Goal: Task Accomplishment & Management: Use online tool/utility

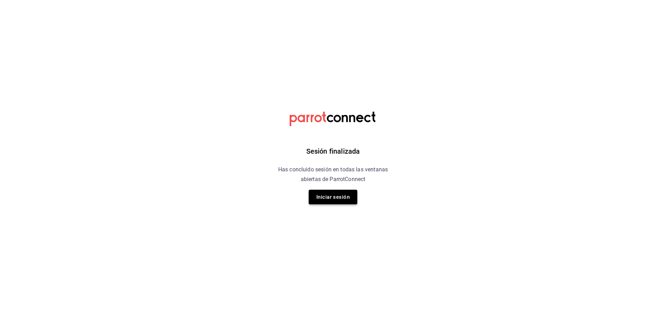
click at [326, 193] on button "Iniciar sesión" at bounding box center [333, 197] width 49 height 15
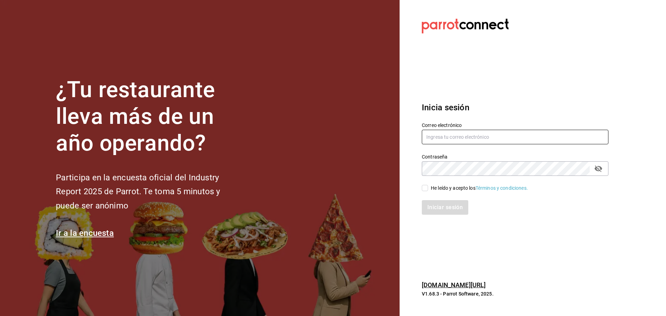
click at [466, 138] on input "text" at bounding box center [515, 137] width 187 height 15
type input "facturaswrmx@gmail.com"
click at [426, 185] on input "He leído y acepto los Términos y condiciones." at bounding box center [425, 188] width 6 height 6
checkbox input "true"
click at [429, 201] on button "Iniciar sesión" at bounding box center [445, 207] width 47 height 15
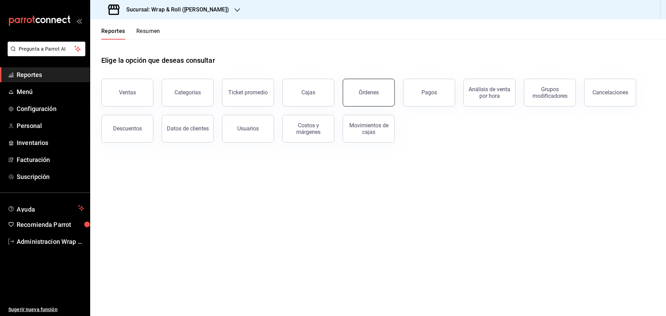
click at [376, 100] on button "Órdenes" at bounding box center [369, 93] width 52 height 28
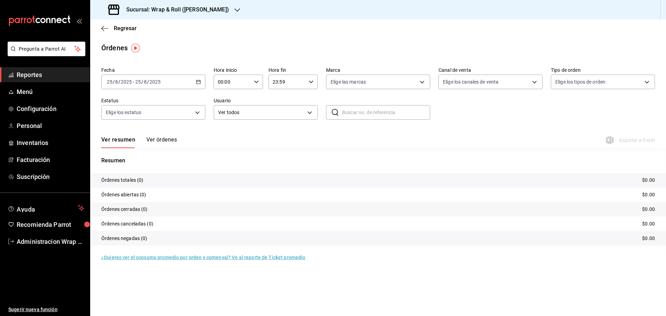
click at [199, 80] on icon "button" at bounding box center [198, 81] width 5 height 5
click at [128, 184] on span "Rango de fechas" at bounding box center [134, 180] width 54 height 7
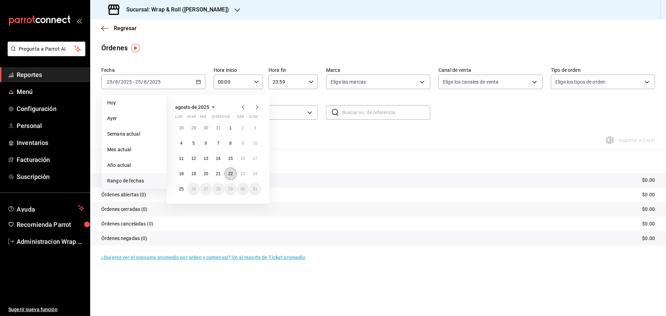
click at [230, 176] on button "22" at bounding box center [230, 174] width 12 height 12
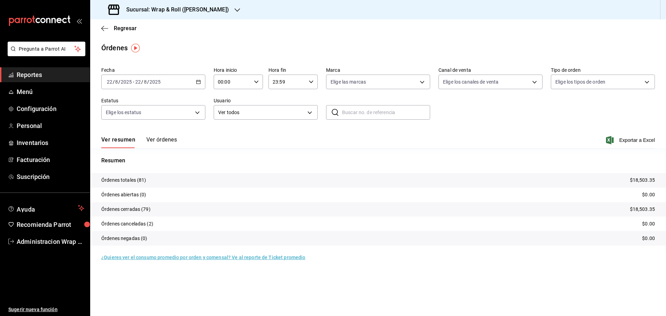
click at [234, 8] on icon "button" at bounding box center [237, 10] width 6 height 6
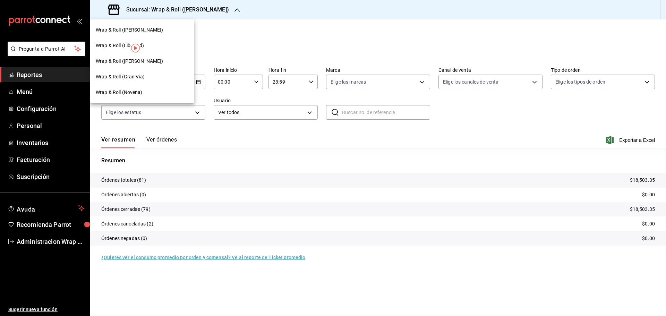
click at [148, 94] on div "Wrap & Roll (Novena)" at bounding box center [142, 92] width 93 height 7
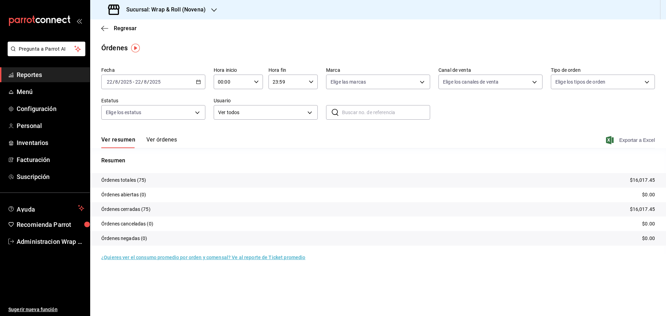
click at [642, 142] on span "Exportar a Excel" at bounding box center [631, 140] width 48 height 8
click at [214, 11] on icon "button" at bounding box center [214, 10] width 6 height 6
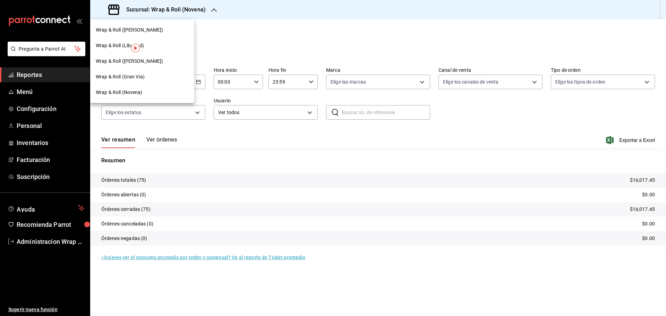
click at [137, 58] on span "Wrap & Roll ([PERSON_NAME])" at bounding box center [130, 61] width 68 height 7
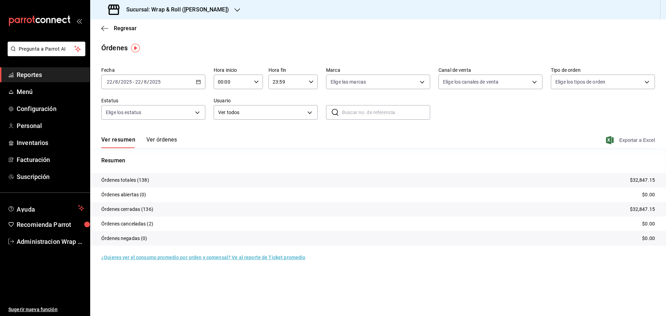
click at [649, 142] on span "Exportar a Excel" at bounding box center [631, 140] width 48 height 8
click at [234, 11] on icon "button" at bounding box center [237, 10] width 6 height 6
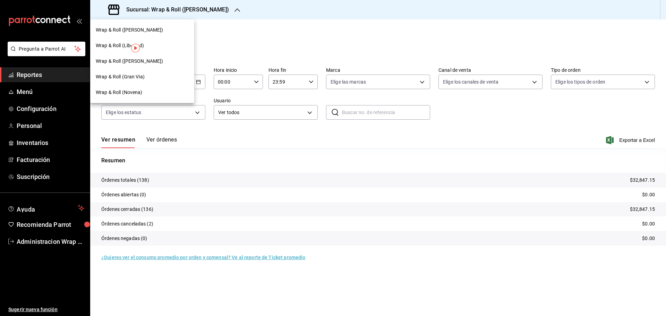
click at [141, 75] on span "Wrap & Roll (Gran Via)" at bounding box center [120, 76] width 49 height 7
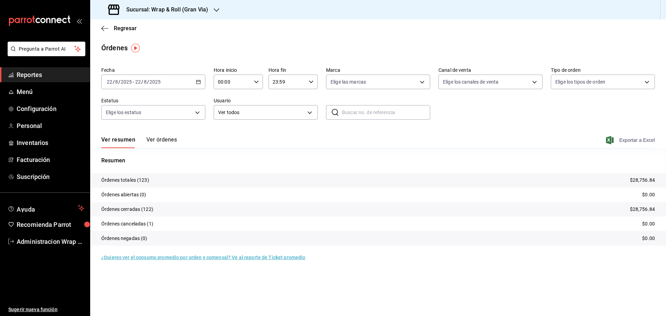
click at [648, 142] on span "Exportar a Excel" at bounding box center [631, 140] width 48 height 8
click at [218, 9] on icon "button" at bounding box center [217, 9] width 6 height 3
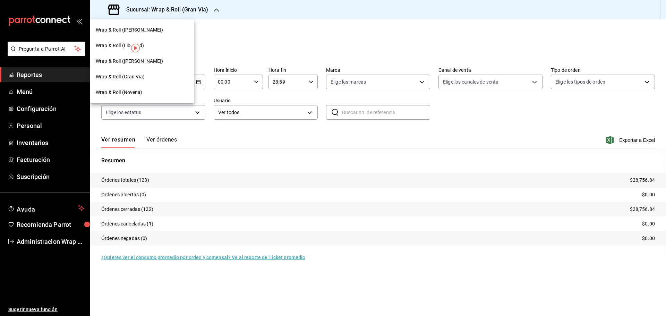
click at [128, 29] on span "Wrap & Roll ([PERSON_NAME])" at bounding box center [130, 29] width 68 height 7
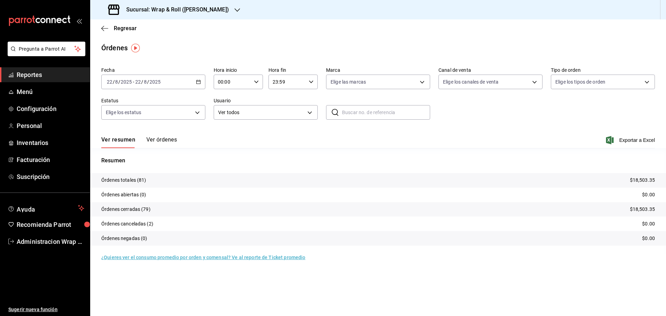
click at [644, 142] on span "Exportar a Excel" at bounding box center [631, 140] width 48 height 8
click at [234, 10] on icon "button" at bounding box center [237, 10] width 6 height 6
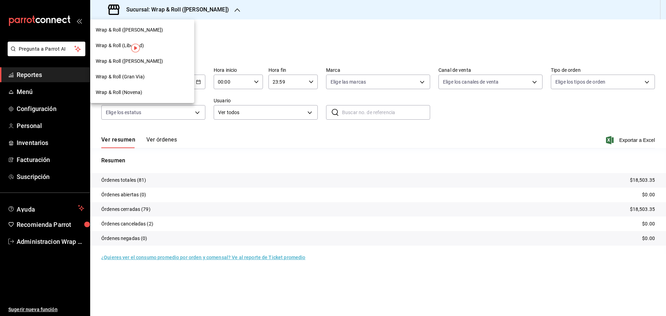
click at [131, 92] on span "Wrap & Roll (Novena)" at bounding box center [119, 92] width 47 height 7
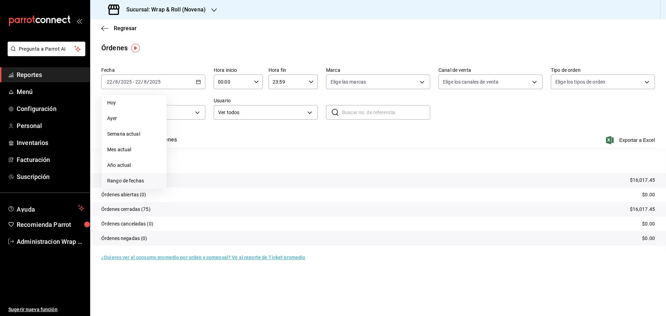
click at [140, 181] on span "Rango de fechas" at bounding box center [134, 180] width 54 height 7
click at [240, 172] on abbr "23" at bounding box center [242, 173] width 5 height 5
click at [628, 140] on span "Exportar a Excel" at bounding box center [631, 140] width 48 height 8
click at [216, 11] on icon "button" at bounding box center [214, 10] width 6 height 6
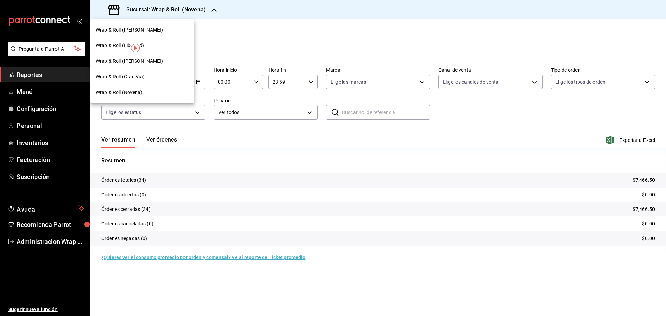
click at [138, 61] on span "Wrap & Roll ([PERSON_NAME])" at bounding box center [130, 61] width 68 height 7
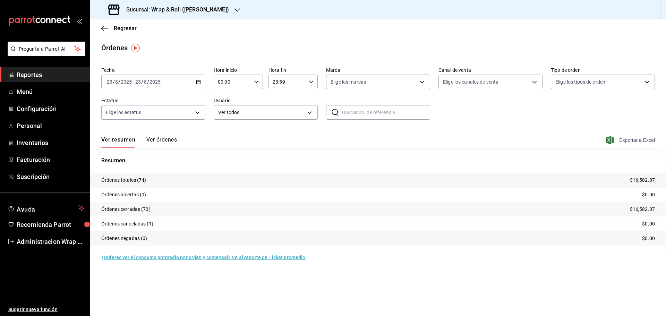
click at [645, 142] on span "Exportar a Excel" at bounding box center [631, 140] width 48 height 8
click at [234, 8] on icon "button" at bounding box center [237, 10] width 6 height 6
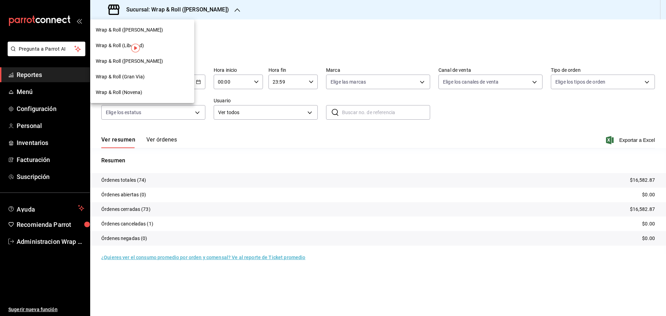
click at [136, 76] on span "Wrap & Roll (Gran Via)" at bounding box center [120, 76] width 49 height 7
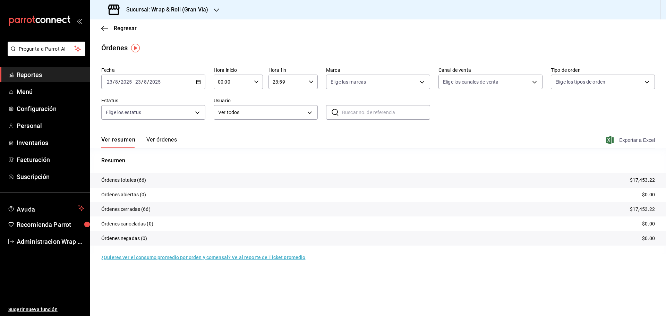
click at [650, 143] on span "Exportar a Excel" at bounding box center [631, 140] width 48 height 8
click at [222, 3] on div "Sucursal: Wrap & Roll (Gran Via)" at bounding box center [378, 9] width 576 height 19
click at [218, 8] on icon "button" at bounding box center [217, 10] width 6 height 6
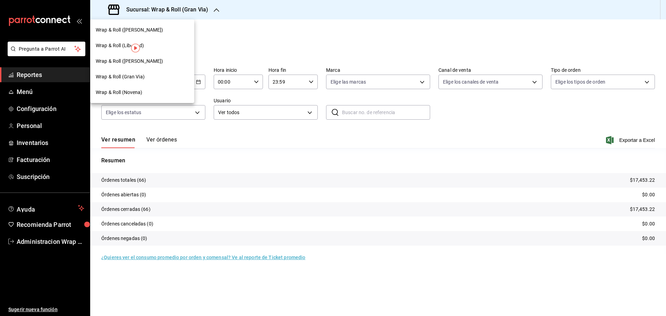
click at [144, 31] on span "Wrap & Roll ([PERSON_NAME])" at bounding box center [130, 29] width 68 height 7
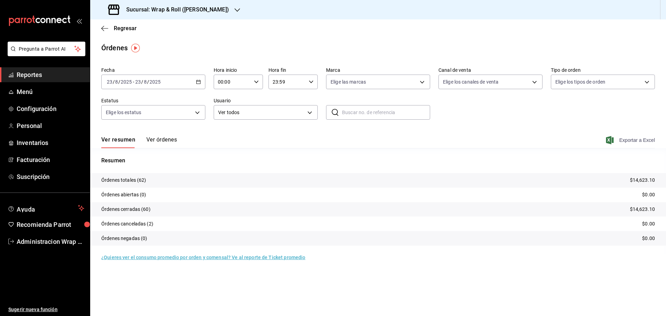
click at [643, 140] on span "Exportar a Excel" at bounding box center [631, 140] width 48 height 8
click at [234, 9] on icon "button" at bounding box center [237, 10] width 6 height 6
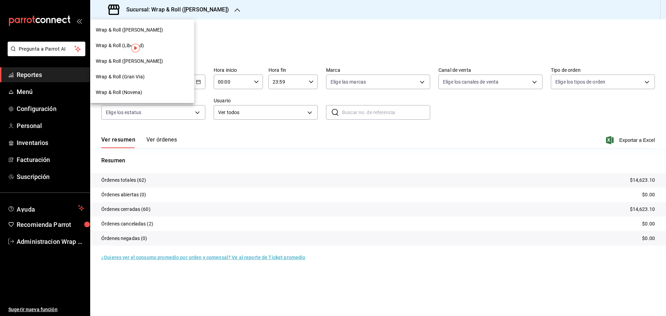
click at [146, 93] on div "Wrap & Roll (Novena)" at bounding box center [142, 92] width 93 height 7
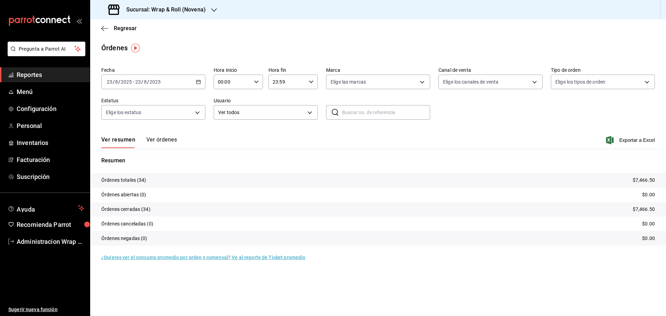
click at [199, 82] on icon "button" at bounding box center [198, 81] width 5 height 5
click at [124, 117] on span "Ayer" at bounding box center [134, 118] width 54 height 7
click at [639, 138] on span "Exportar a Excel" at bounding box center [631, 140] width 48 height 8
click at [212, 11] on icon "button" at bounding box center [214, 10] width 6 height 6
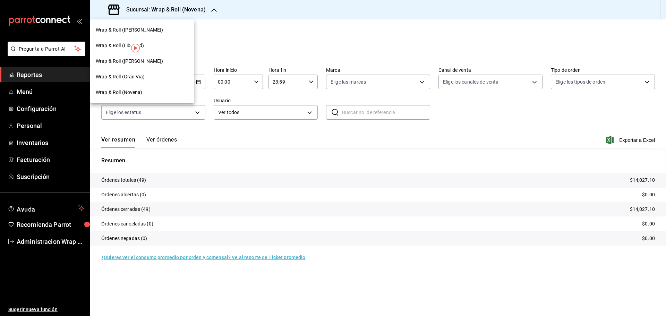
click at [135, 63] on span "Wrap & Roll ([PERSON_NAME])" at bounding box center [130, 61] width 68 height 7
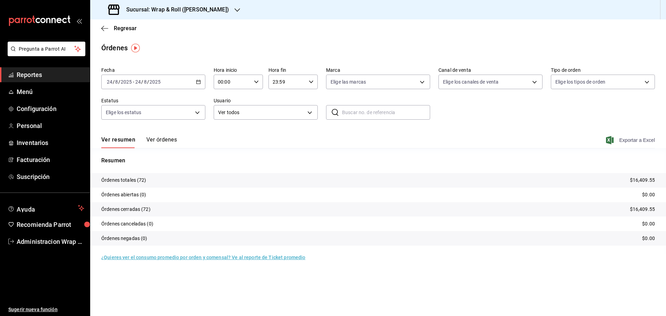
click at [647, 143] on span "Exportar a Excel" at bounding box center [631, 140] width 48 height 8
click at [234, 7] on icon "button" at bounding box center [237, 10] width 6 height 6
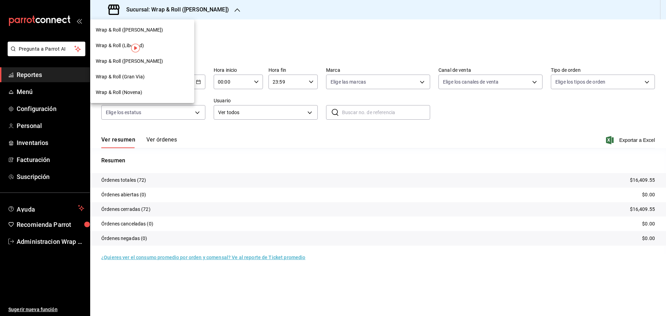
click at [140, 76] on span "Wrap & Roll (Gran Via)" at bounding box center [120, 76] width 49 height 7
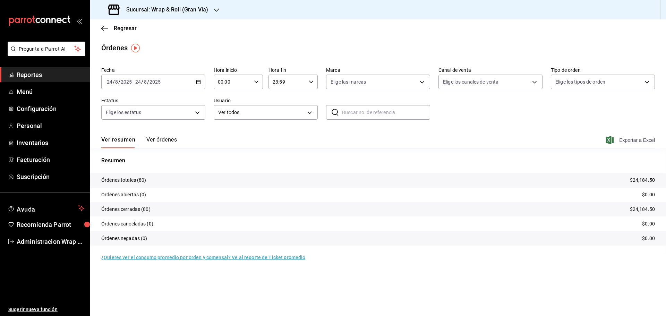
click at [646, 139] on span "Exportar a Excel" at bounding box center [631, 140] width 48 height 8
click at [218, 10] on icon "button" at bounding box center [217, 10] width 6 height 6
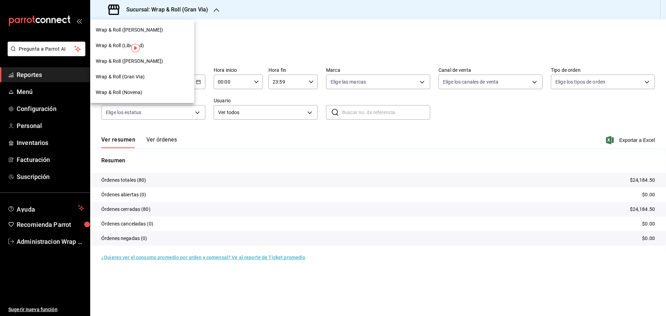
click at [137, 82] on div "Wrap & Roll (Gran Via)" at bounding box center [142, 77] width 104 height 16
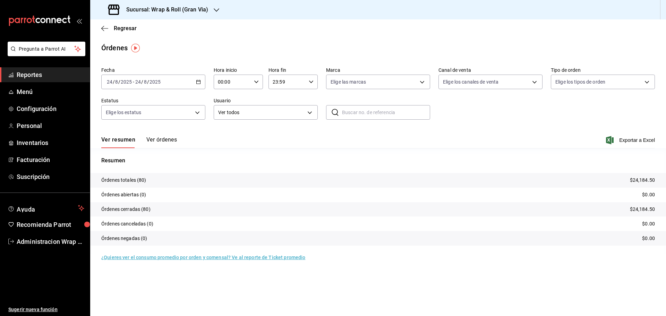
click at [218, 9] on icon "button" at bounding box center [217, 10] width 6 height 6
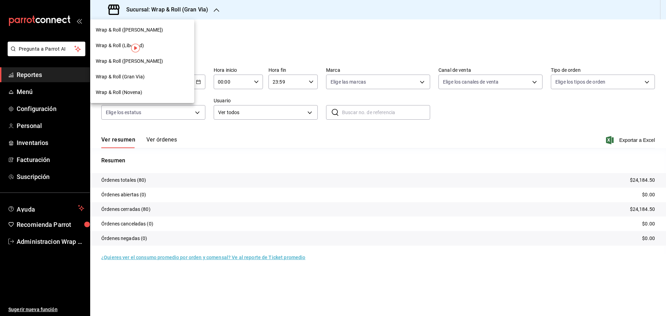
click at [157, 32] on div "Wrap & Roll ([PERSON_NAME])" at bounding box center [142, 29] width 93 height 7
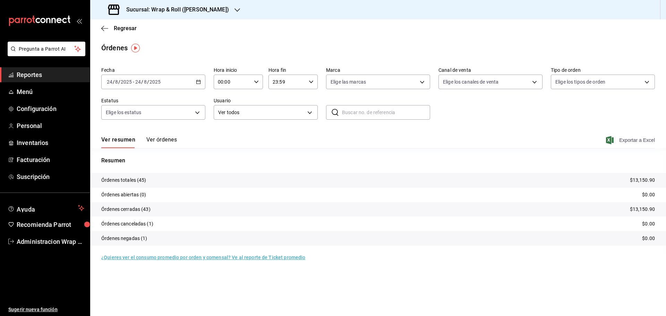
click at [647, 140] on span "Exportar a Excel" at bounding box center [631, 140] width 48 height 8
